Goal: Task Accomplishment & Management: Complete application form

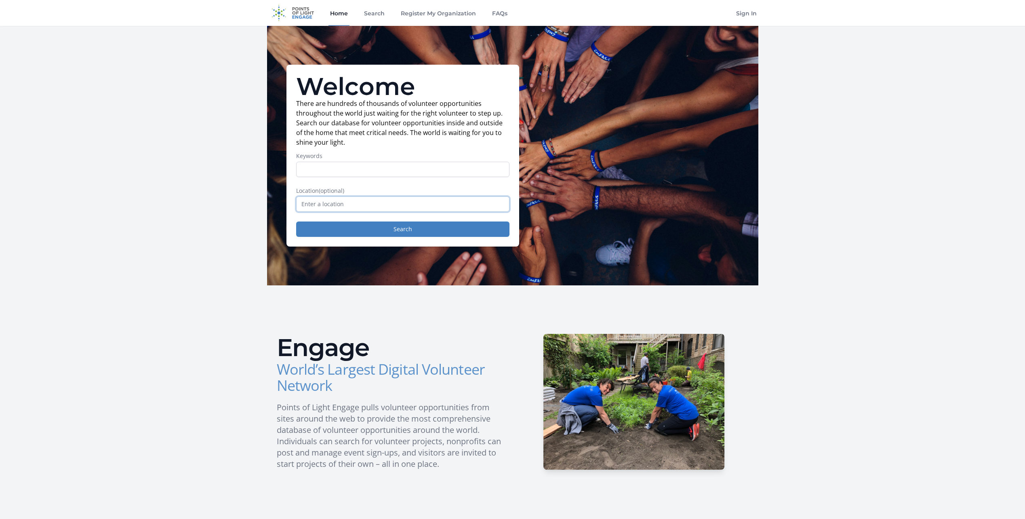
click at [375, 205] on input "text" at bounding box center [402, 203] width 213 height 15
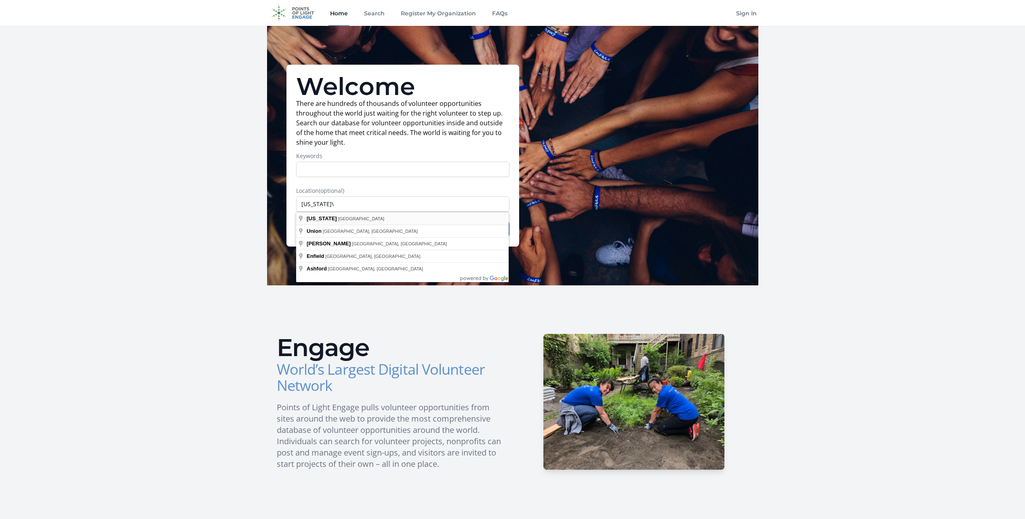
type input "[US_STATE], [GEOGRAPHIC_DATA]"
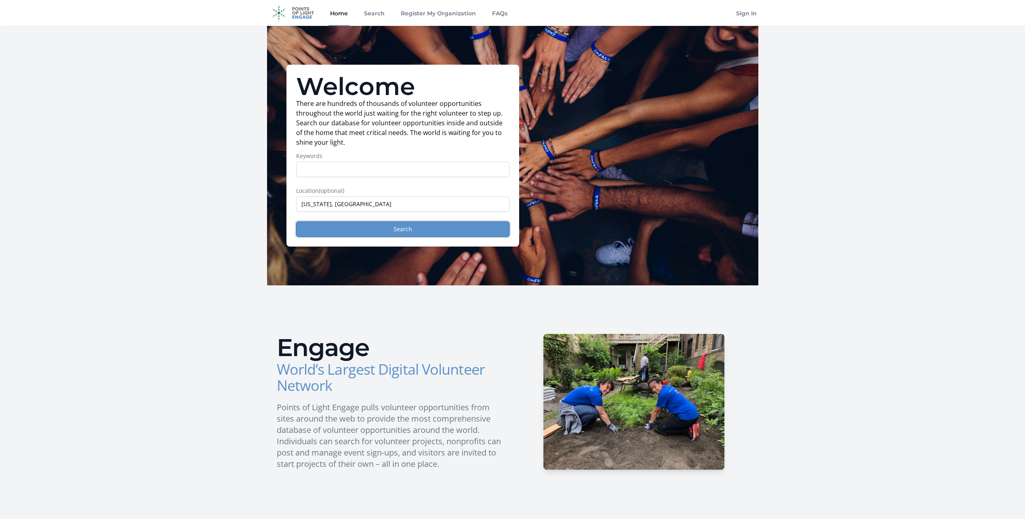
click at [410, 232] on button "Search" at bounding box center [402, 228] width 213 height 15
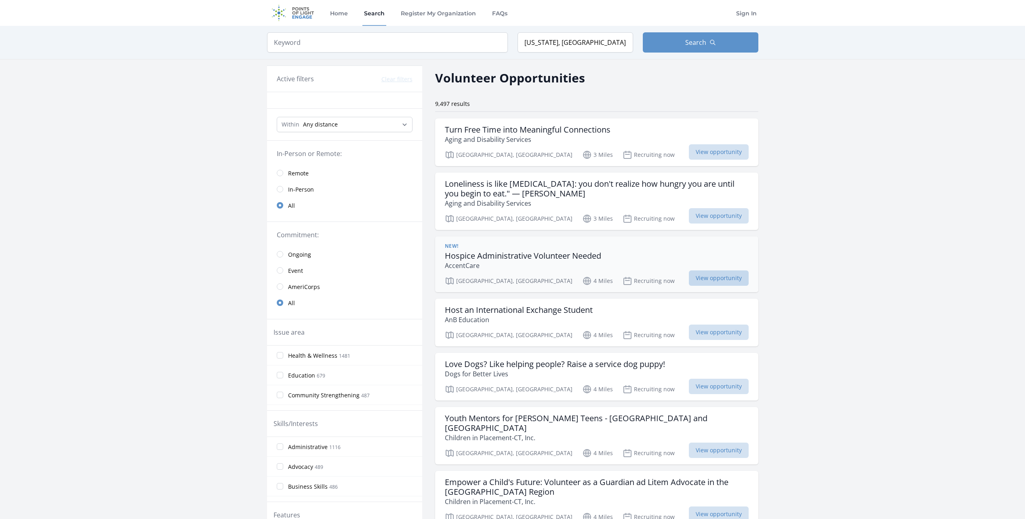
click at [698, 278] on span "View opportunity" at bounding box center [719, 277] width 60 height 15
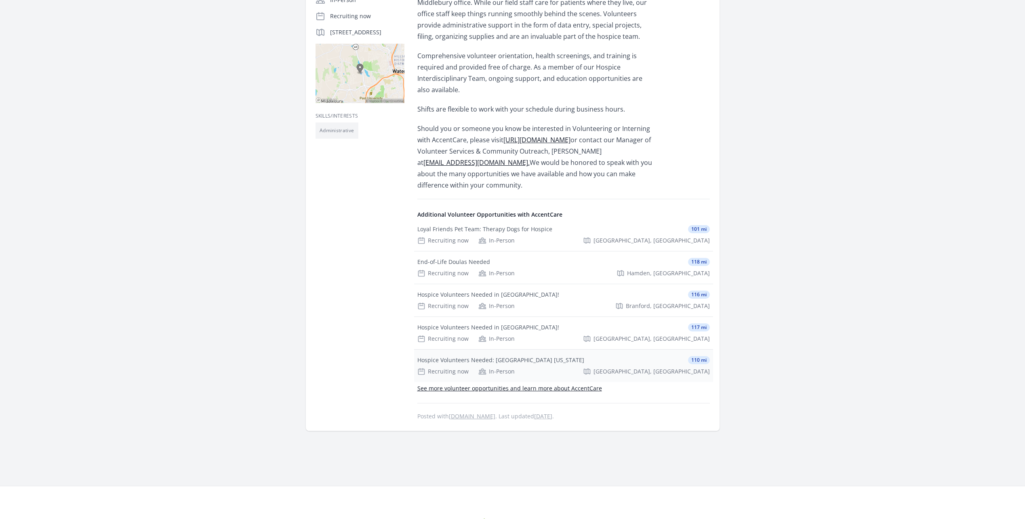
scroll to position [202, 0]
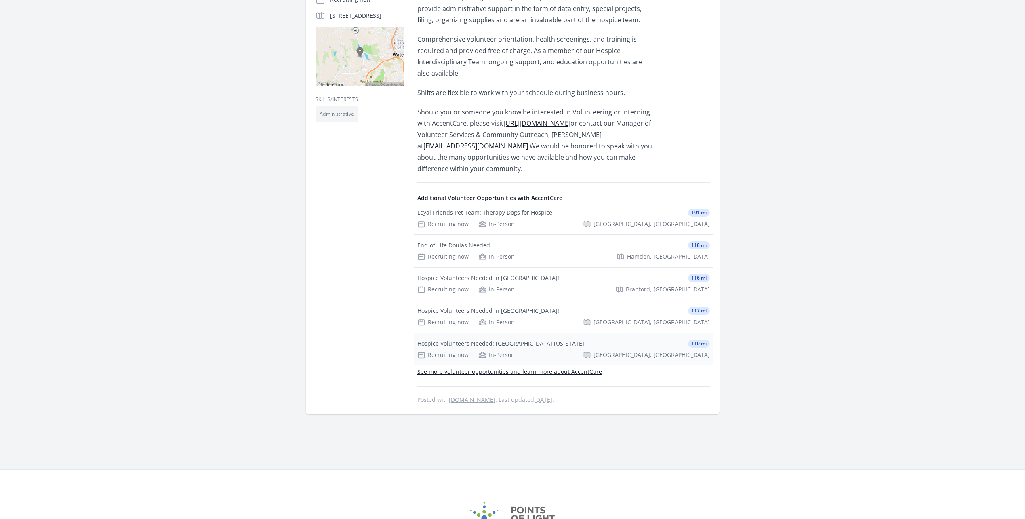
click at [531, 344] on div "Hospice Volunteers Needed: Torrington Connecticut" at bounding box center [500, 343] width 167 height 8
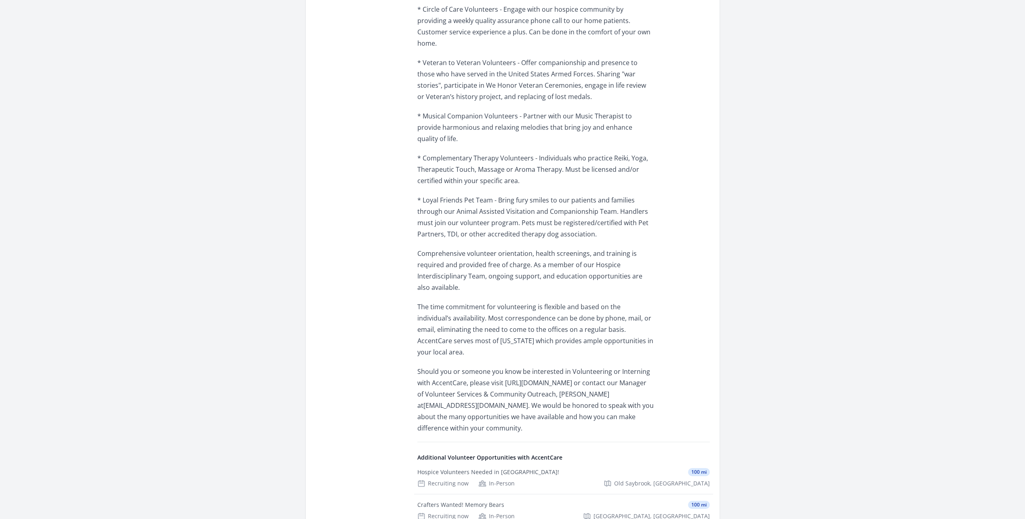
scroll to position [323, 0]
